Goal: Task Accomplishment & Management: Use online tool/utility

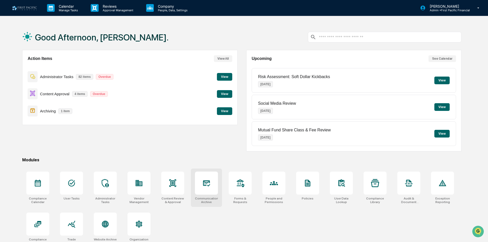
click at [209, 184] on icon at bounding box center [206, 183] width 8 height 8
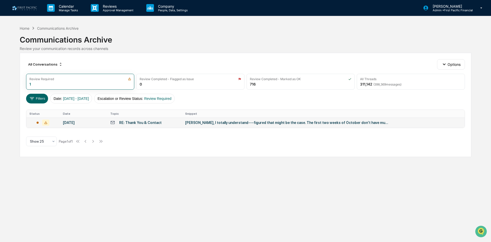
click at [209, 126] on td "[PERSON_NAME], I totally understand---figured that might be the case. The first…" at bounding box center [323, 122] width 283 height 10
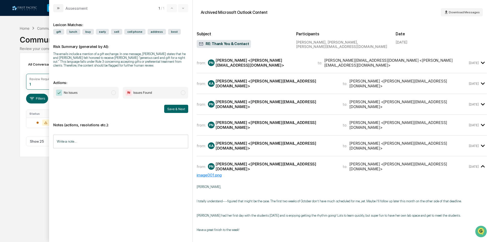
click at [78, 99] on div "No Issues Issues Found Save & Next" at bounding box center [120, 100] width 135 height 26
click at [90, 94] on span "No Issues" at bounding box center [85, 93] width 65 height 12
click at [175, 109] on button "Save & Next" at bounding box center [176, 109] width 24 height 8
